Goal: Communication & Community: Ask a question

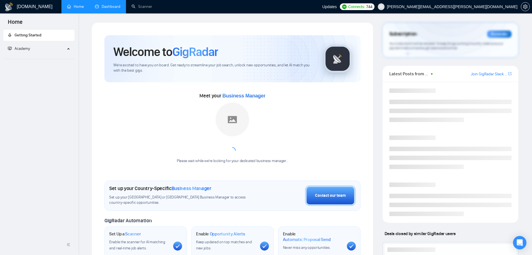
click at [107, 8] on link "Dashboard" at bounding box center [107, 6] width 25 height 5
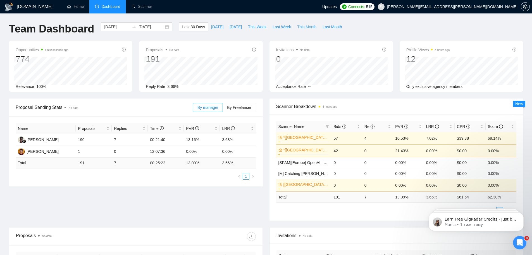
click at [299, 27] on span "This Month" at bounding box center [306, 27] width 19 height 6
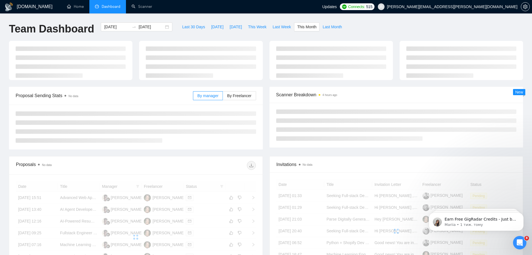
type input "[DATE]"
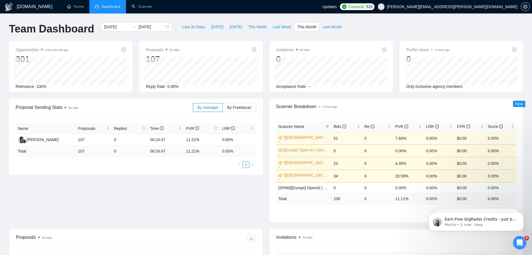
scroll to position [195, 0]
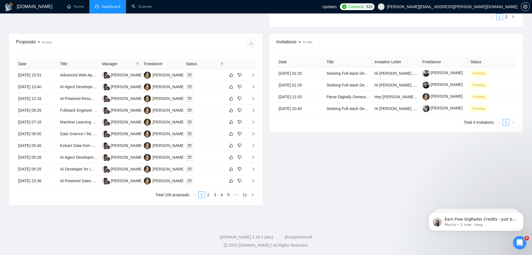
click at [520, 245] on icon "Відкрити програму для спілкування Intercom" at bounding box center [520, 242] width 9 height 9
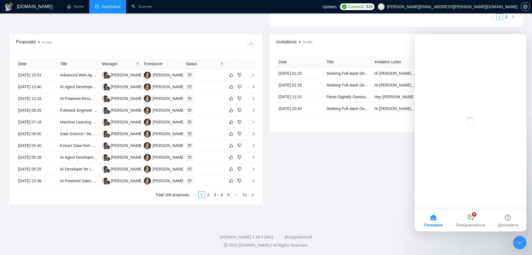
scroll to position [0, 0]
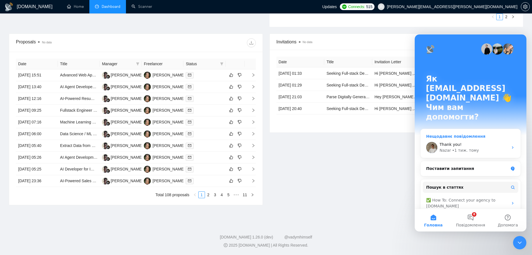
click at [475, 147] on div "Nazar • 1 тиж. тому" at bounding box center [474, 150] width 69 height 6
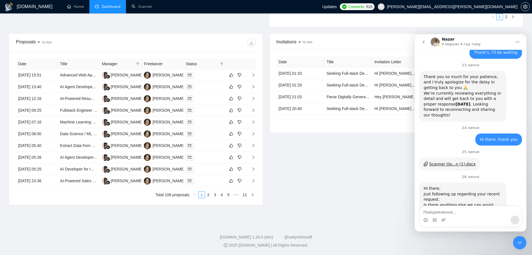
scroll to position [1262, 0]
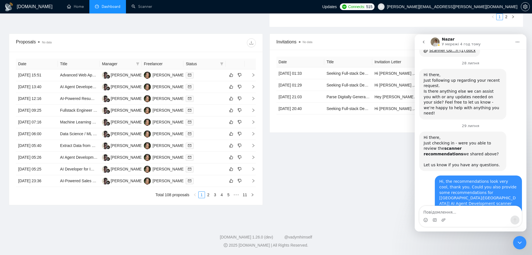
click at [458, 212] on textarea "Повідомлення..." at bounding box center [471, 211] width 102 height 10
click at [462, 209] on textarea "Повідомлення..." at bounding box center [471, 211] width 102 height 10
paste textarea "Hello, please let me know when you will prepare your recommendations, and pleas…"
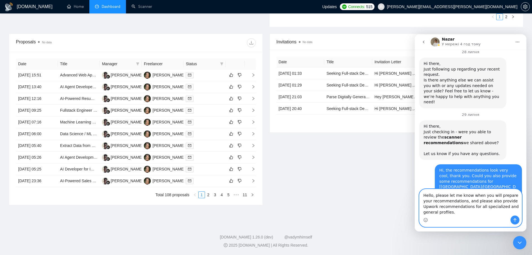
scroll to position [0, 0]
drag, startPoint x: 432, startPoint y: 195, endPoint x: 426, endPoint y: 196, distance: 5.9
click at [426, 196] on textarea "Hello, please let me know when you will prepare your recommendations, and pleas…" at bounding box center [471, 202] width 102 height 26
type textarea "Hi, please let me know when you will prepare your recommendations, and please a…"
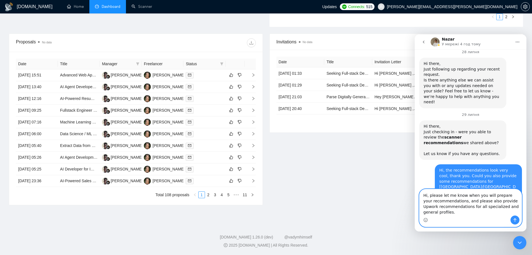
click at [470, 211] on textarea "Hi, please let me know when you will prepare your recommendations, and please a…" at bounding box center [471, 202] width 102 height 26
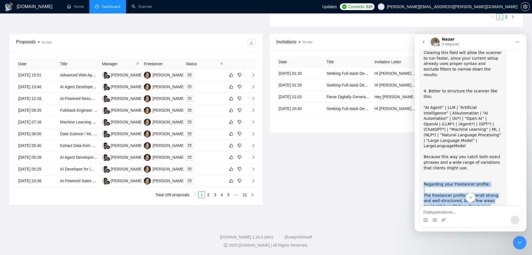
scroll to position [1773, 0]
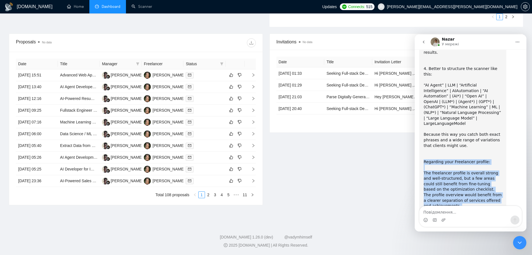
drag, startPoint x: 424, startPoint y: 94, endPoint x: 457, endPoint y: 188, distance: 99.1
click at [457, 188] on div "Because this way you catch both exact phrases and a wide range of variations th…" at bounding box center [463, 247] width 78 height 230
copy div "Loremipsu dolo Sitametcon adipisc: ​ Eli seddoeiusm tempori ut laboree dolore m…"
click at [471, 177] on div "Because this way you catch both exact phrases and a wide range of variations th…" at bounding box center [463, 247] width 78 height 230
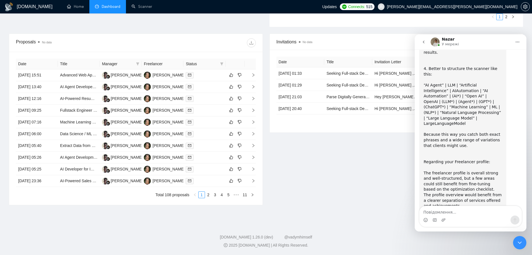
scroll to position [0, 0]
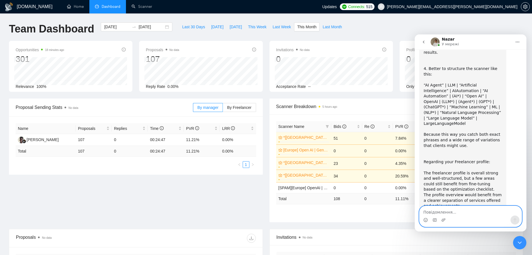
click at [464, 213] on textarea "Повідомлення..." at bounding box center [471, 211] width 102 height 10
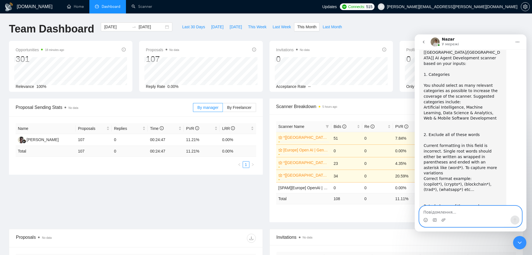
scroll to position [1773, 0]
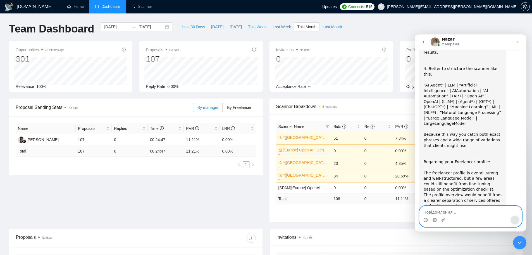
click at [448, 209] on textarea "Повідомлення..." at bounding box center [471, 211] width 102 height 10
paste textarea "А підкажіть будь ласка, якщо загалом профіль виглядає сильно, налаштування скан…"
type textarea "А підкажіть будь ласка, якщо загалом профіль виглядає сильно, налаштування скан…"
click at [465, 212] on textarea "Повідомлення..." at bounding box center [471, 211] width 102 height 10
click at [453, 211] on textarea "Повідомлення..." at bounding box center [471, 211] width 102 height 10
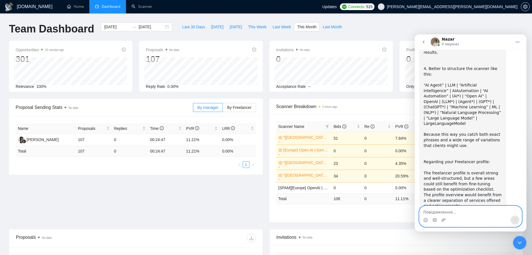
paste textarea "Please tell me, if the profile looks strong overall and the scanner settings in…"
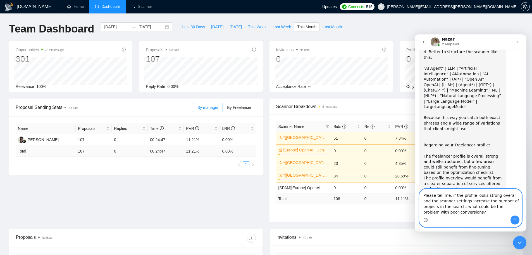
type textarea "Please tell me, if the profile looks strong overall and the scanner settings in…"
click at [463, 212] on textarea "Please tell me, if the profile looks strong overall and the scanner settings in…" at bounding box center [471, 202] width 102 height 26
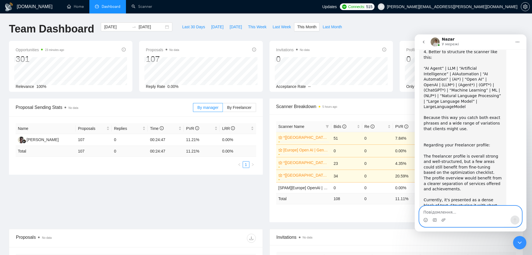
scroll to position [1807, 0]
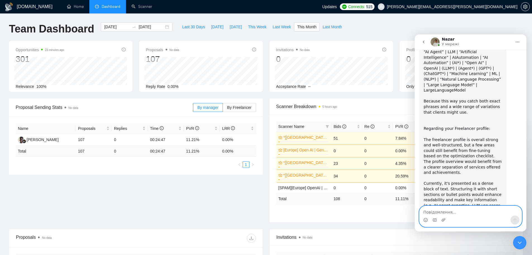
paste textarea "Perhaps the cover letter was poorly written, or I also heard about shadow bans …"
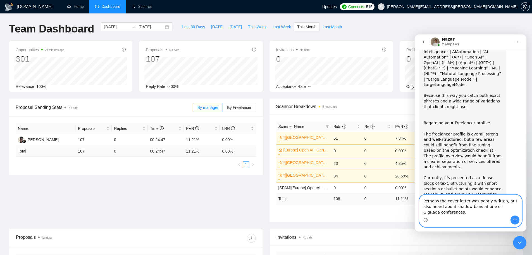
scroll to position [1818, 0]
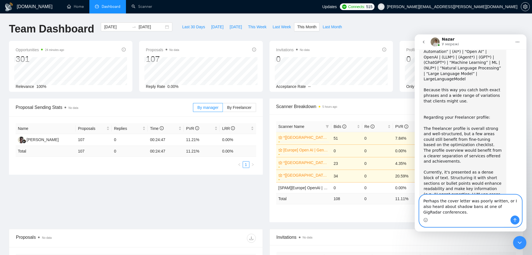
type textarea "Perhaps the cover letter was poorly written, or I also heard about shadow bans …"
click at [463, 215] on textarea "Perhaps the cover letter was poorly written, or I also heard about shadow bans …" at bounding box center [471, 205] width 102 height 21
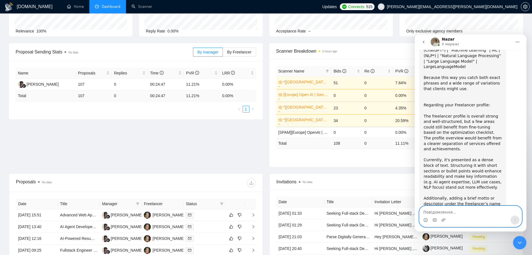
scroll to position [0, 0]
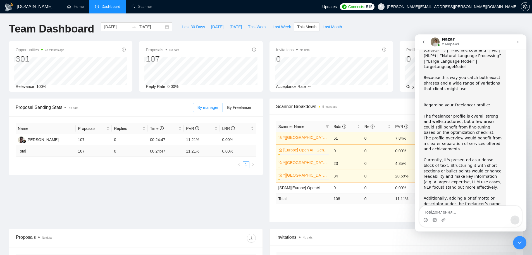
click at [519, 240] on icon "Закрити програму для спілкування Intercom" at bounding box center [520, 242] width 7 height 7
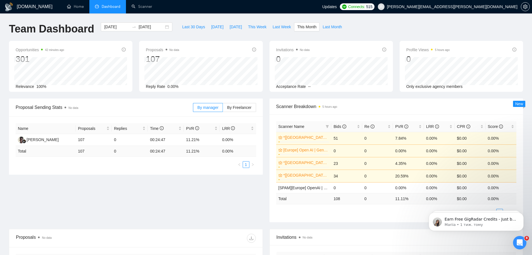
click at [521, 244] on icon "Відкрити програму для спілкування Intercom" at bounding box center [520, 242] width 9 height 9
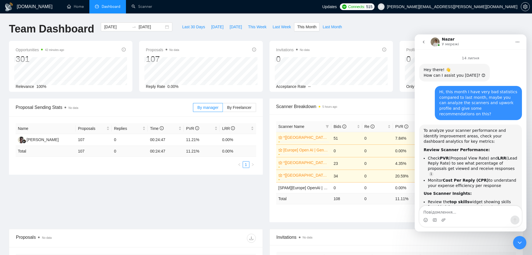
scroll to position [1830, 0]
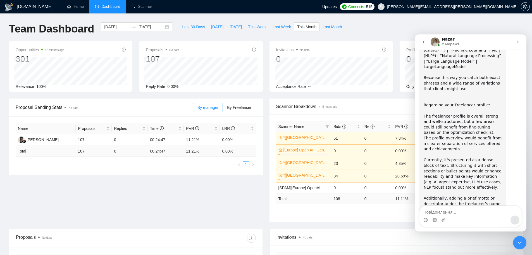
click at [521, 244] on icon "Закрити програму для спілкування Intercom" at bounding box center [520, 242] width 7 height 7
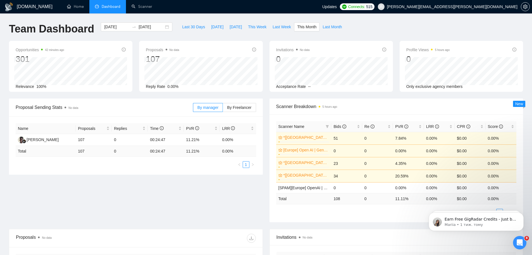
scroll to position [0, 0]
